Goal: Task Accomplishment & Management: Complete application form

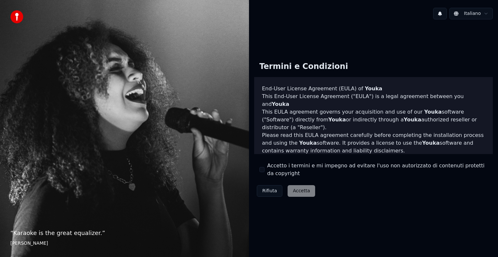
click at [265, 166] on div "Accetto i termini e mi impegno ad evitare l'uso non autorizzato di contenuti pr…" at bounding box center [373, 170] width 228 height 16
click at [263, 169] on button "Accetto i termini e mi impegno ad evitare l'uso non autorizzato di contenuti pr…" at bounding box center [261, 169] width 5 height 5
click at [299, 188] on button "Accetta" at bounding box center [301, 191] width 28 height 12
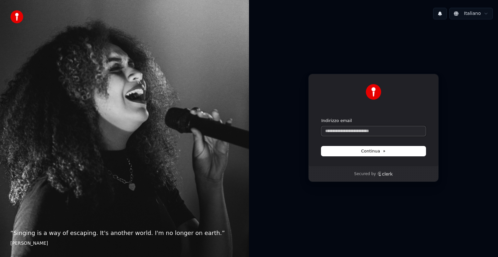
click at [334, 126] on input "Indirizzo email" at bounding box center [373, 131] width 104 height 10
click at [340, 130] on input "Indirizzo email" at bounding box center [373, 131] width 104 height 10
